Goal: Task Accomplishment & Management: Manage account settings

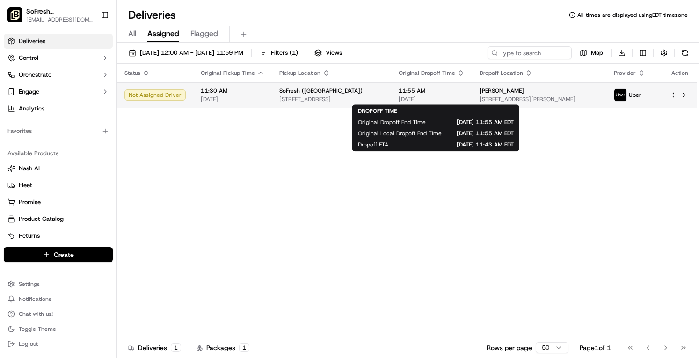
click at [457, 98] on span "[DATE]" at bounding box center [432, 98] width 66 height 7
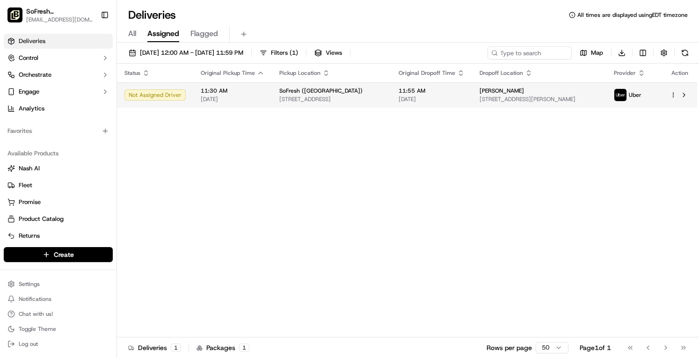
click at [674, 97] on html "SoFresh (Brooksville) sf019@lovesofresh.com Toggle Sidebar Deliveries Control O…" at bounding box center [349, 179] width 699 height 358
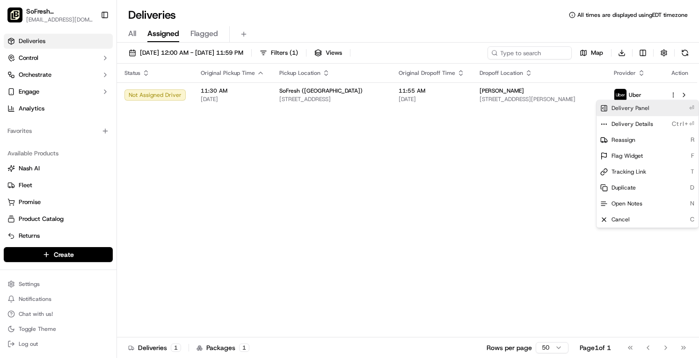
click at [664, 109] on div "Delivery Panel ⏎" at bounding box center [648, 108] width 102 height 16
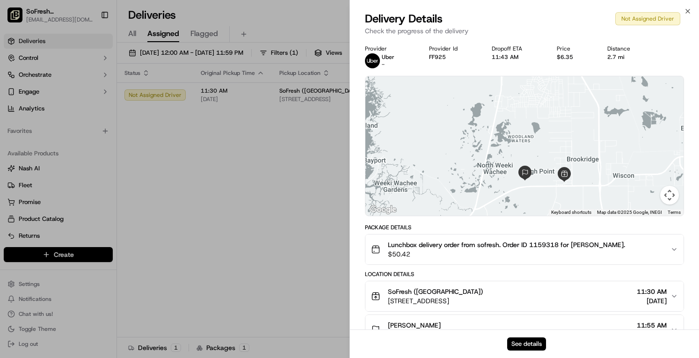
scroll to position [88, 0]
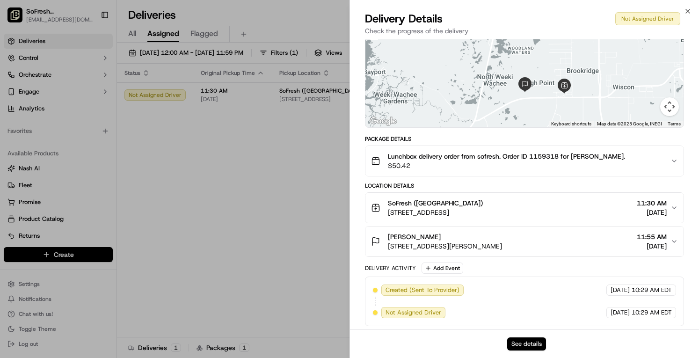
click at [533, 345] on button "See details" at bounding box center [526, 343] width 39 height 13
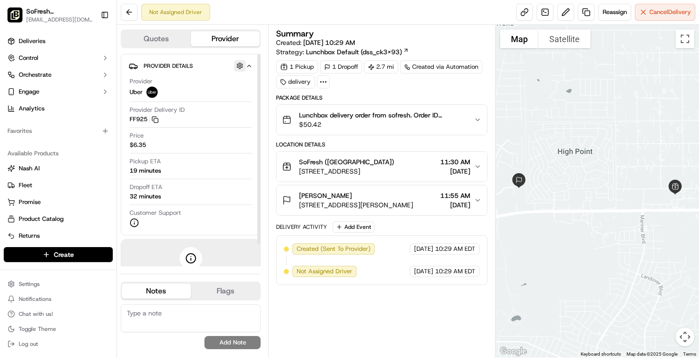
click at [240, 65] on button "button" at bounding box center [240, 66] width 12 height 12
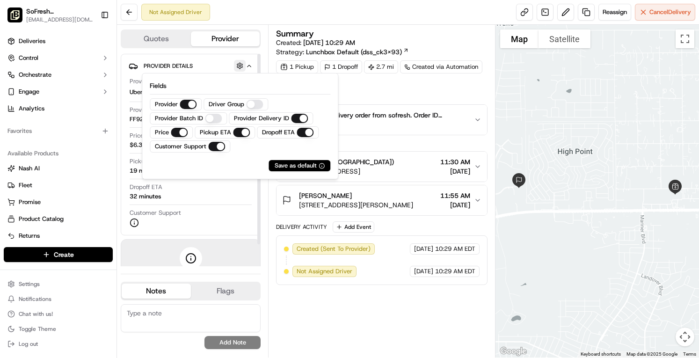
click at [240, 65] on button "button" at bounding box center [240, 66] width 12 height 12
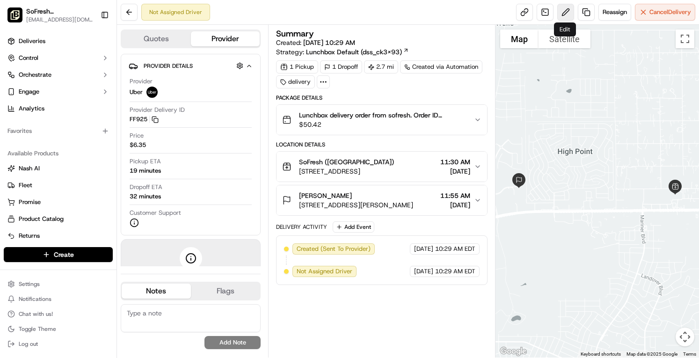
click at [566, 13] on button at bounding box center [565, 12] width 17 height 17
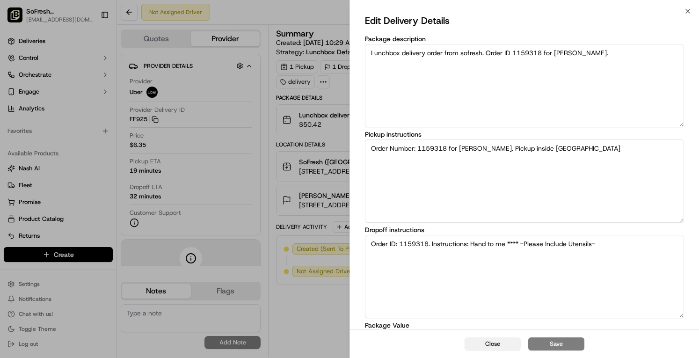
click at [493, 343] on button "Close" at bounding box center [493, 343] width 56 height 13
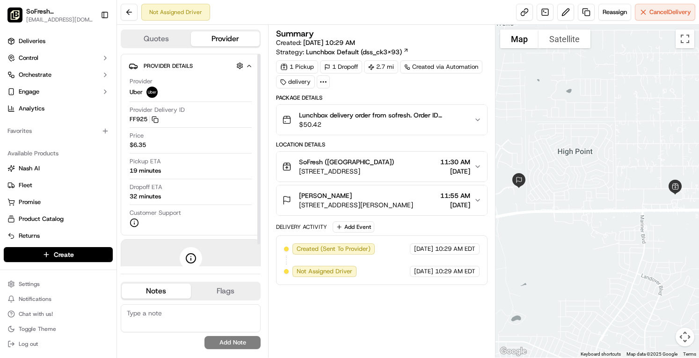
click at [172, 48] on div "Quotes Provider Provider Details Hidden ( 2 ) Provider Uber Provider Delivery I…" at bounding box center [192, 191] width 151 height 333
click at [171, 44] on button "Quotes" at bounding box center [156, 38] width 69 height 15
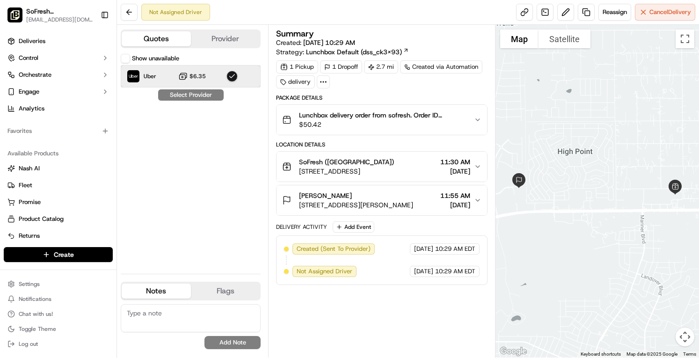
click at [210, 78] on div "Uber $6.35" at bounding box center [191, 76] width 140 height 22
click at [321, 83] on icon at bounding box center [323, 82] width 8 height 8
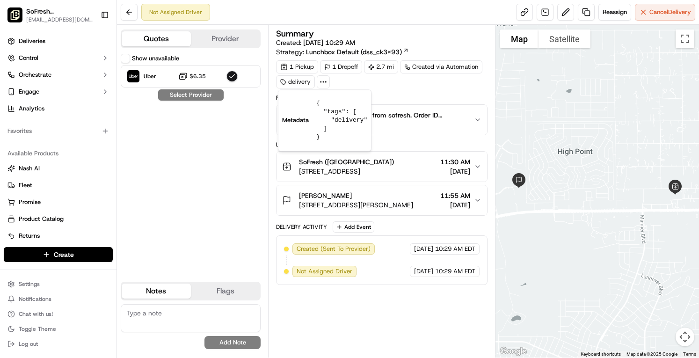
click at [321, 83] on icon at bounding box center [323, 82] width 8 height 8
click at [131, 6] on button at bounding box center [129, 12] width 17 height 17
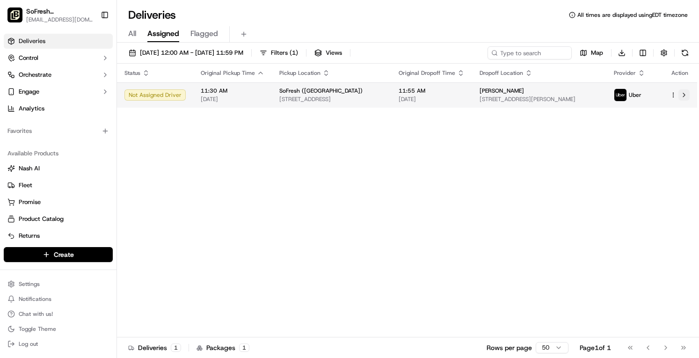
click at [685, 93] on button at bounding box center [684, 94] width 11 height 11
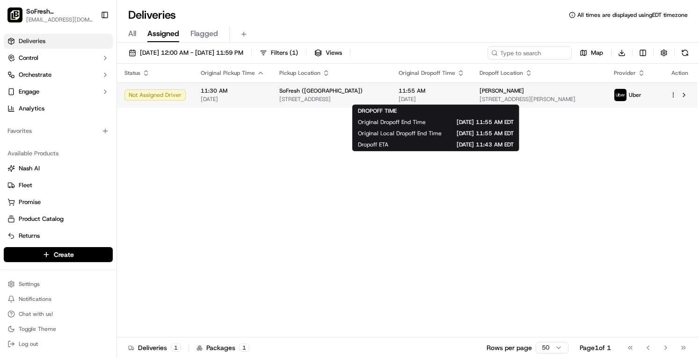
click at [421, 97] on span "[DATE]" at bounding box center [432, 98] width 66 height 7
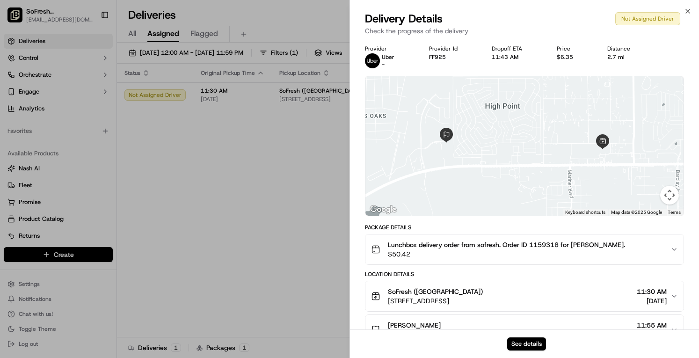
scroll to position [88, 0]
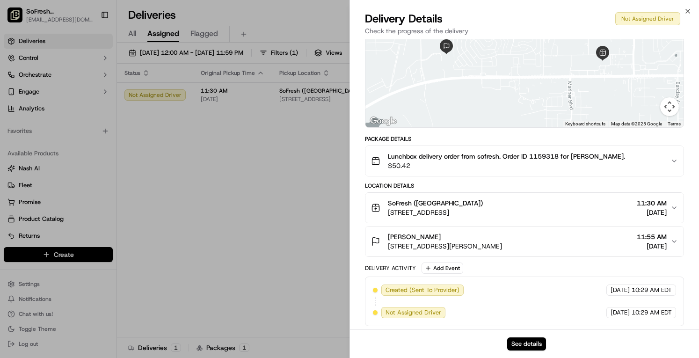
click at [600, 246] on div "Michelle Avalos 11375 Cortez Blvd, Brooksville, FL 34613, USA 11:55 AM 09/19/20…" at bounding box center [521, 241] width 300 height 19
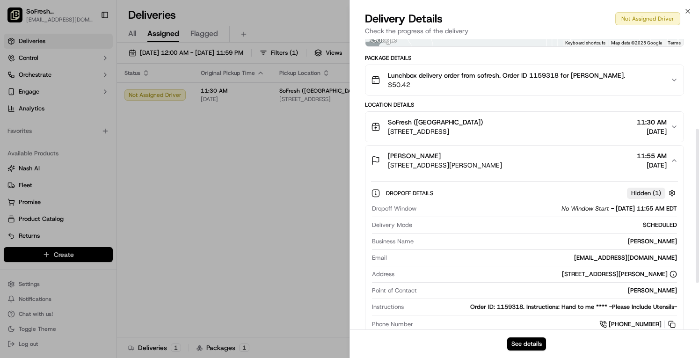
scroll to position [169, 0]
click at [655, 129] on span "[DATE]" at bounding box center [652, 131] width 30 height 9
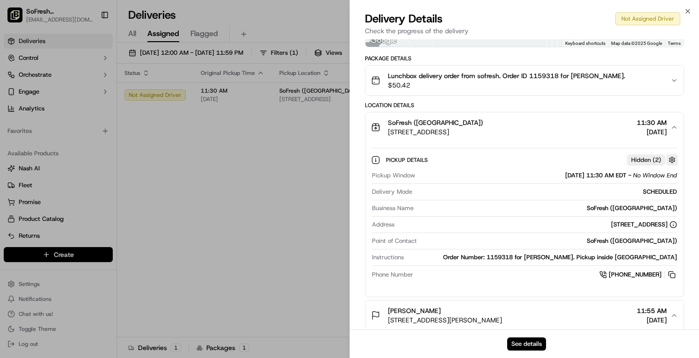
click at [673, 160] on button "button" at bounding box center [673, 160] width 12 height 12
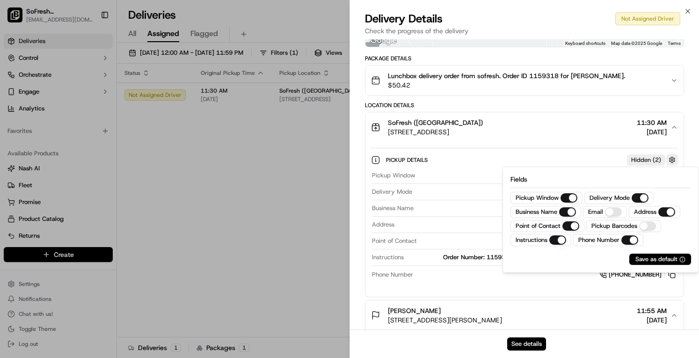
click at [673, 160] on button "button" at bounding box center [673, 160] width 12 height 12
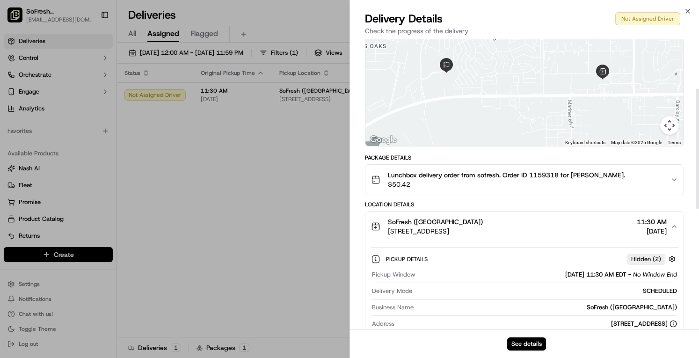
scroll to position [0, 0]
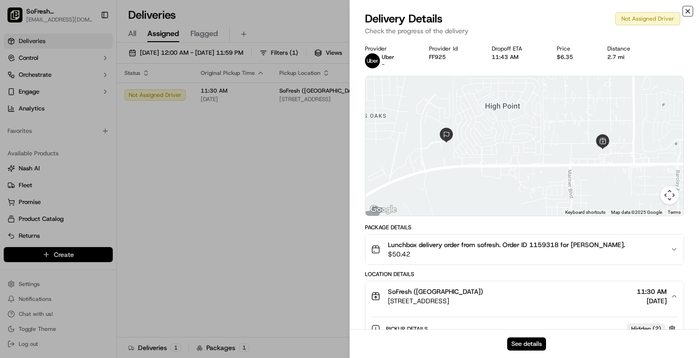
click at [684, 14] on icon "button" at bounding box center [687, 10] width 7 height 7
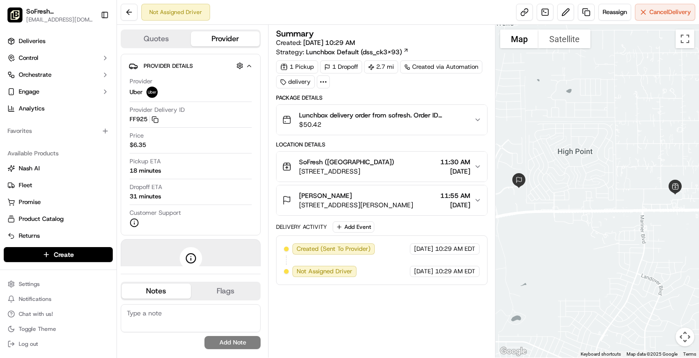
click at [393, 161] on div "SoFresh ([GEOGRAPHIC_DATA])" at bounding box center [346, 161] width 95 height 9
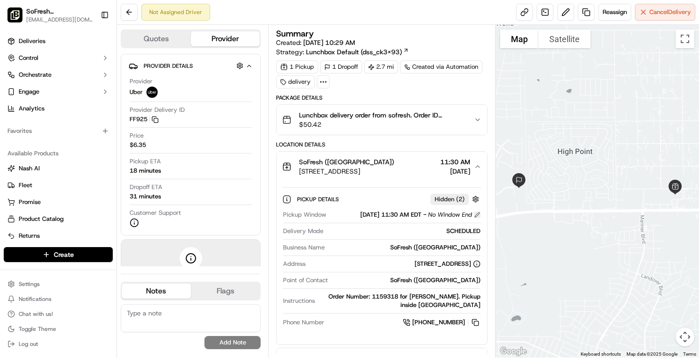
click at [479, 212] on button at bounding box center [477, 215] width 7 height 7
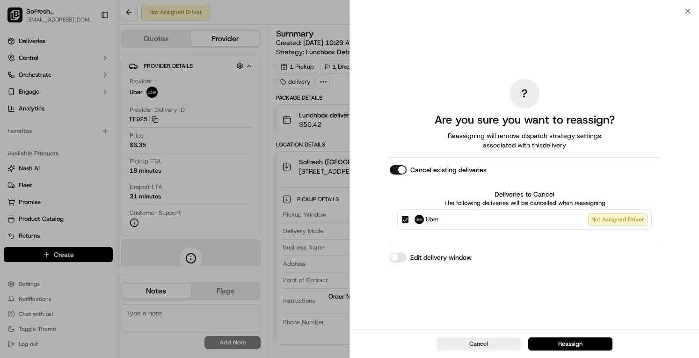
click at [402, 259] on button "Edit delivery window" at bounding box center [398, 257] width 17 height 9
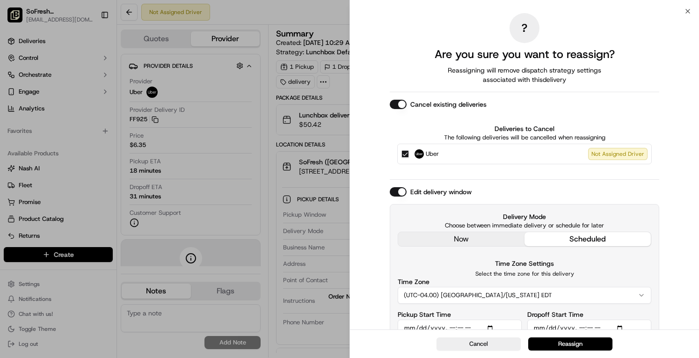
scroll to position [44, 0]
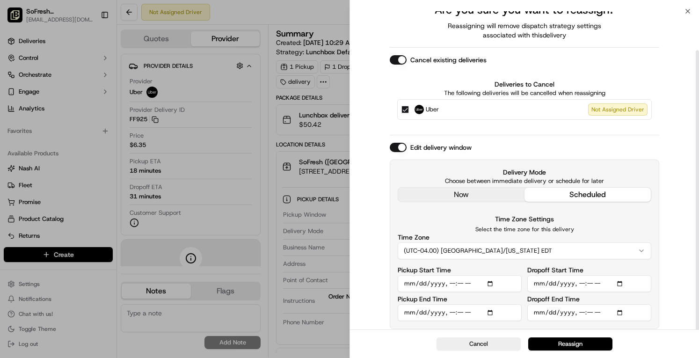
click at [486, 191] on div "? Are you sure you want to reassign? Reassigning will remove dispatch strategy …" at bounding box center [525, 149] width 270 height 360
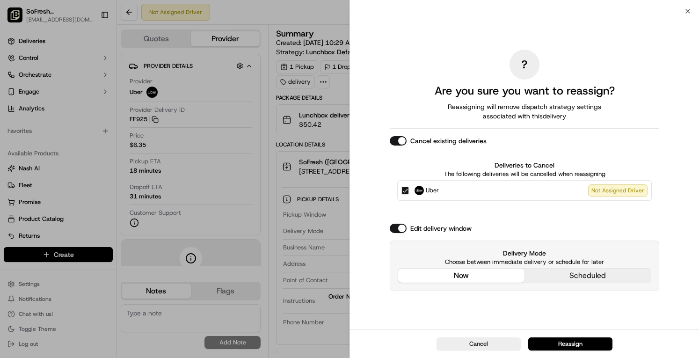
scroll to position [0, 0]
click at [470, 276] on button "now" at bounding box center [461, 276] width 126 height 14
click at [573, 348] on button "Reassign" at bounding box center [570, 343] width 84 height 13
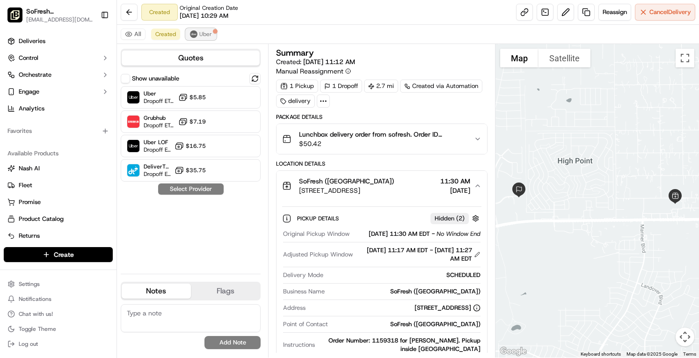
click at [201, 32] on span "Uber" at bounding box center [205, 33] width 13 height 7
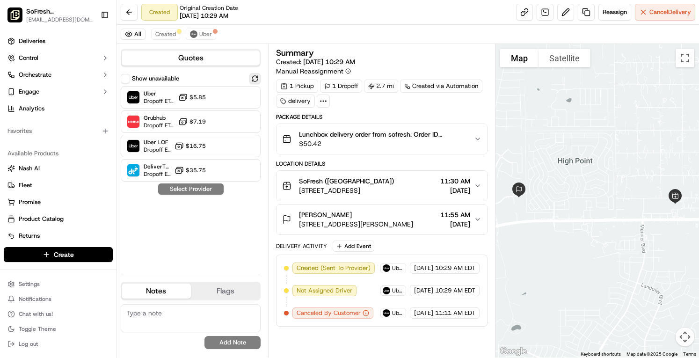
click at [257, 79] on button at bounding box center [254, 78] width 11 height 11
click at [470, 190] on span "[DATE]" at bounding box center [455, 190] width 30 height 9
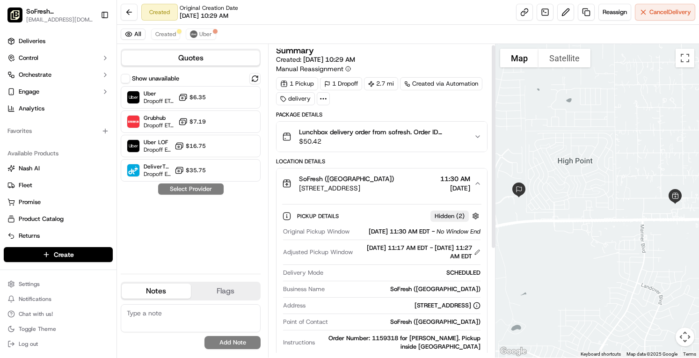
scroll to position [2, 0]
click at [479, 177] on button "SoFresh (Brooksville) 7175 Coastal Blvd, Brooksville, FL 34613, USA 11:30 AM 09…" at bounding box center [382, 184] width 210 height 30
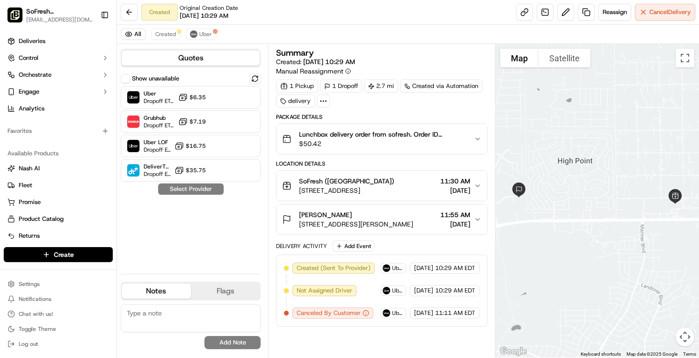
click at [474, 213] on div "Michelle Avalos 11375 Cortez Blvd, Brooksville, FL 34613, USA 11:55 AM 09/19/20…" at bounding box center [377, 219] width 191 height 19
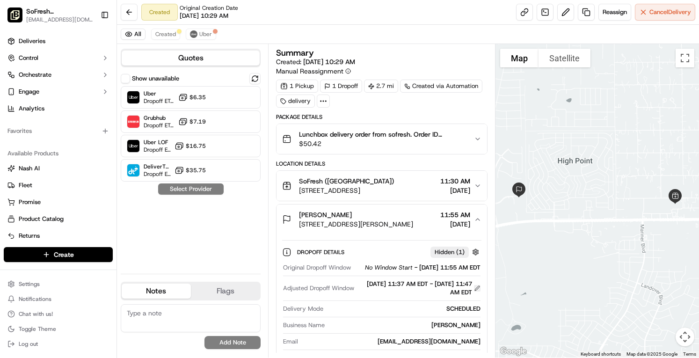
click at [476, 292] on button at bounding box center [477, 288] width 7 height 7
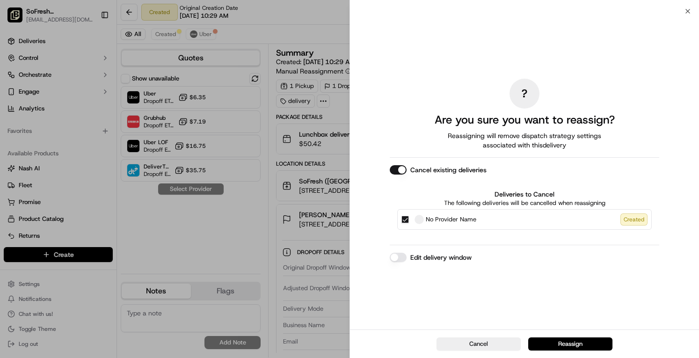
click at [403, 253] on button "Edit delivery window" at bounding box center [398, 257] width 17 height 9
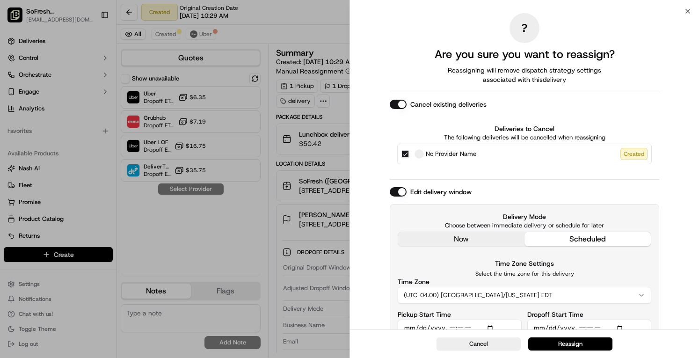
click at [449, 240] on div "Delivery Mode Choose between immediate delivery or schedule for later now sched…" at bounding box center [525, 288] width 270 height 169
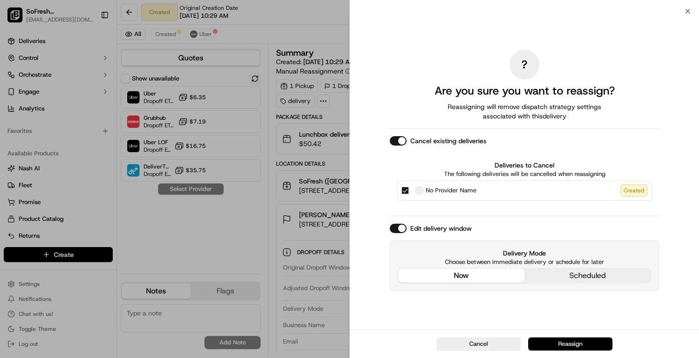
click at [550, 343] on button "Reassign" at bounding box center [570, 343] width 84 height 13
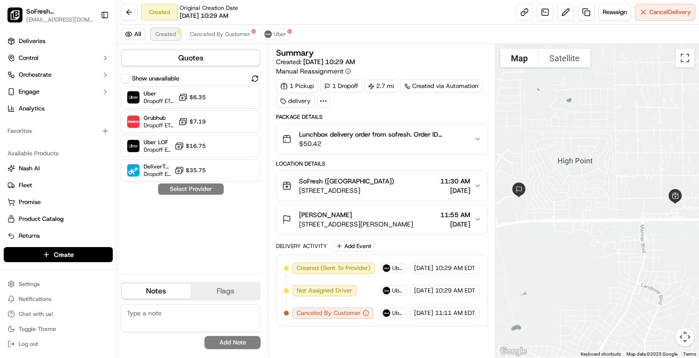
click at [168, 37] on span "Created" at bounding box center [165, 33] width 21 height 7
click at [35, 40] on span "Deliveries" at bounding box center [32, 41] width 27 height 8
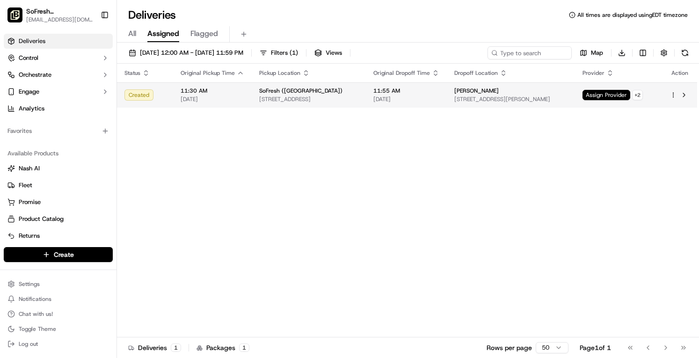
click at [559, 95] on span "[STREET_ADDRESS][PERSON_NAME]" at bounding box center [511, 98] width 114 height 7
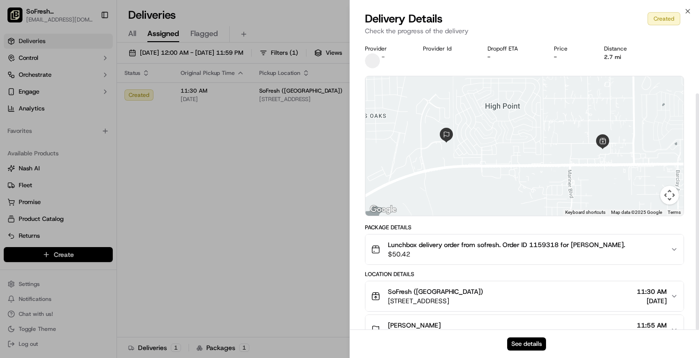
scroll to position [66, 0]
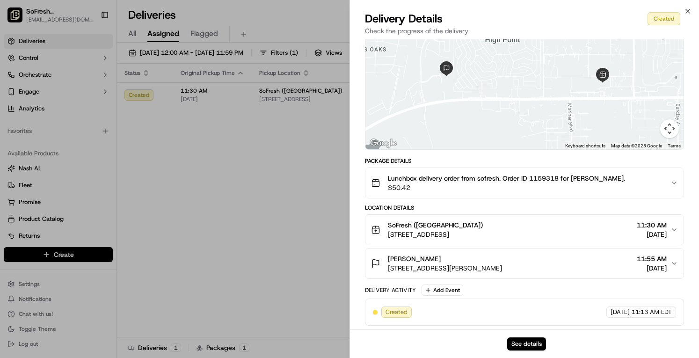
click at [352, 283] on div "Provider - Provider Id Dropoff ETA - Price - Distance 2.7 mi To navigate the ma…" at bounding box center [524, 152] width 349 height 359
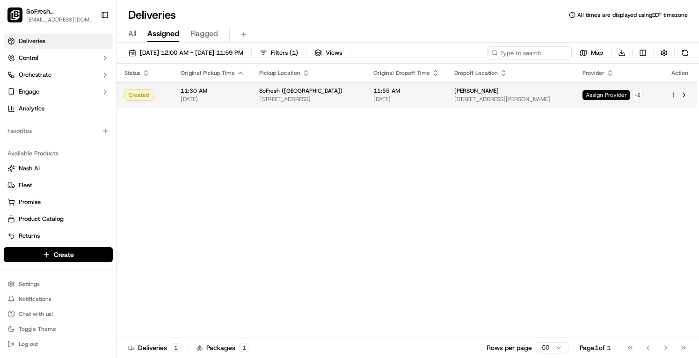
click at [620, 93] on span "Assign Provider" at bounding box center [607, 95] width 48 height 10
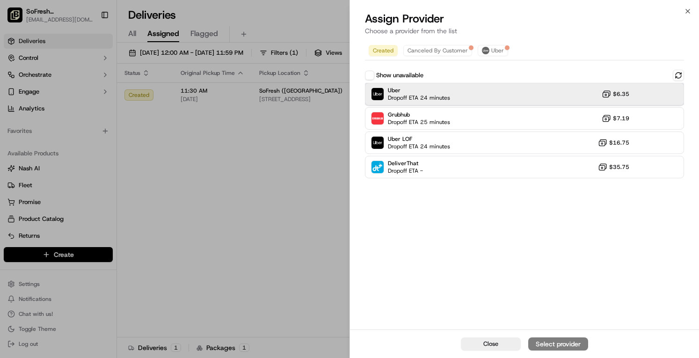
click at [539, 91] on div "Uber Dropoff ETA 24 minutes $6.35" at bounding box center [524, 94] width 319 height 22
click at [560, 338] on button "Assign Provider" at bounding box center [558, 343] width 60 height 13
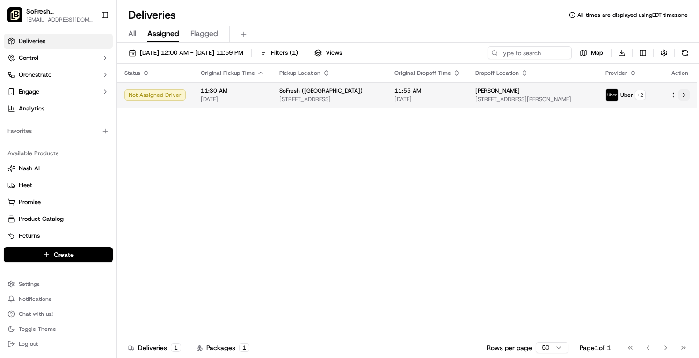
click at [684, 98] on button at bounding box center [684, 94] width 11 height 11
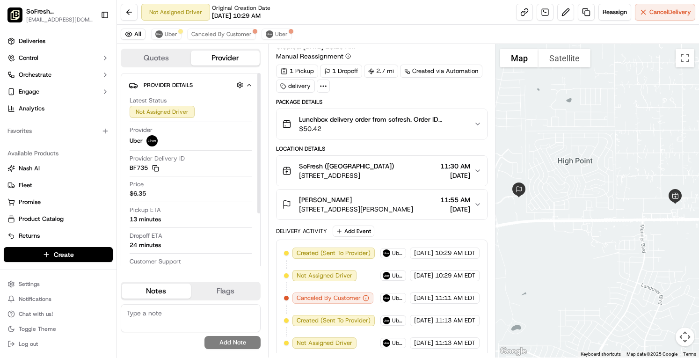
click at [261, 73] on div at bounding box center [258, 143] width 3 height 140
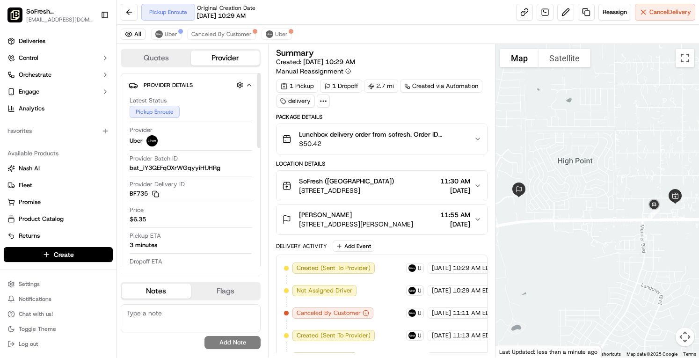
drag, startPoint x: 258, startPoint y: 122, endPoint x: 242, endPoint y: 46, distance: 77.7
click at [257, 73] on div at bounding box center [258, 110] width 3 height 75
